Goal: Information Seeking & Learning: Learn about a topic

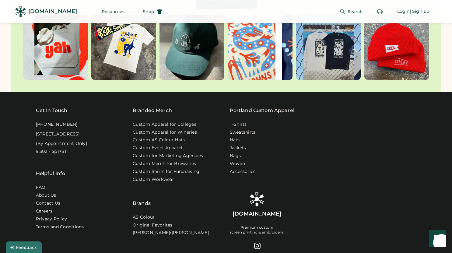
scroll to position [3411, 0]
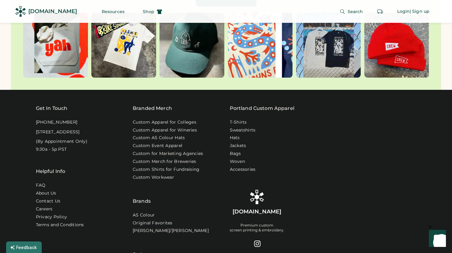
drag, startPoint x: 455, startPoint y: 59, endPoint x: 26, endPoint y: 11, distance: 431.9
click at [49, 190] on link "About Us" at bounding box center [46, 193] width 21 height 6
